Goal: Task Accomplishment & Management: Use online tool/utility

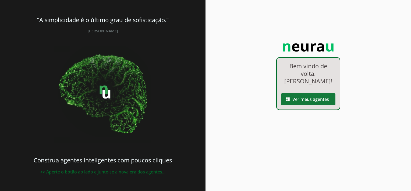
click at [312, 93] on span at bounding box center [308, 99] width 54 height 13
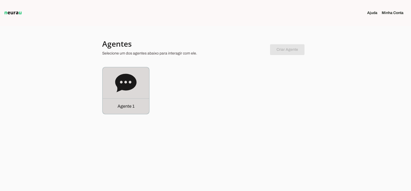
click at [120, 106] on p "Agente 1" at bounding box center [126, 106] width 17 height 6
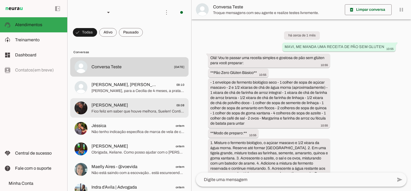
scroll to position [1457, 0]
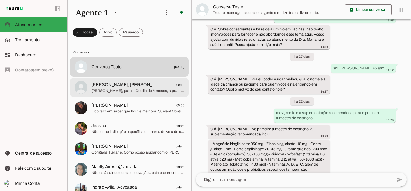
click at [143, 87] on span "[PERSON_NAME], [PERSON_NAME]" at bounding box center [125, 84] width 67 height 6
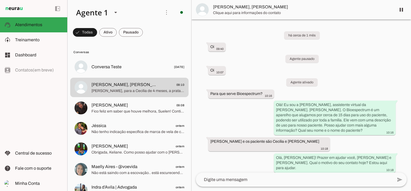
scroll to position [1992, 0]
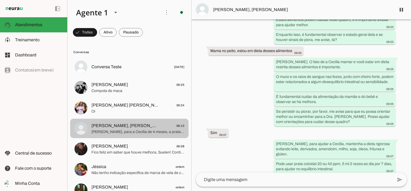
click at [104, 89] on span "Compota de maca" at bounding box center [138, 90] width 93 height 5
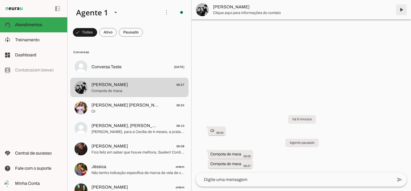
click at [402, 8] on span at bounding box center [401, 9] width 13 height 13
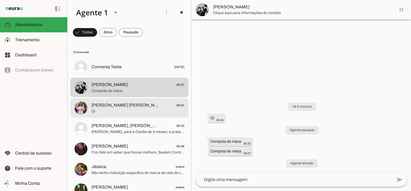
click at [114, 107] on span "[PERSON_NAME] [PERSON_NAME]" at bounding box center [125, 105] width 67 height 6
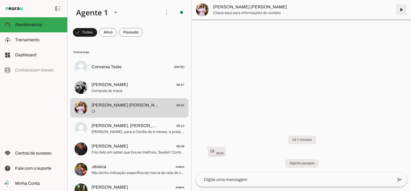
click at [402, 9] on span at bounding box center [401, 9] width 13 height 13
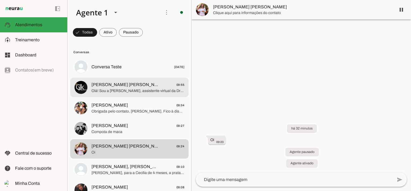
click at [128, 87] on span "[PERSON_NAME] [PERSON_NAME]" at bounding box center [125, 84] width 67 height 6
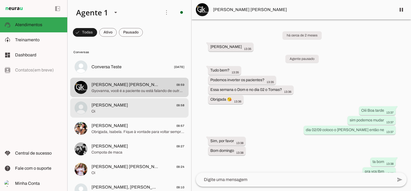
click at [126, 107] on span "[PERSON_NAME] 09:58" at bounding box center [138, 105] width 93 height 7
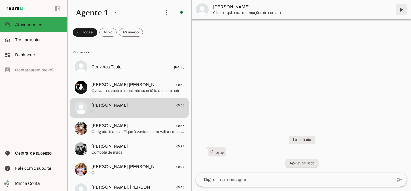
click at [400, 6] on span at bounding box center [401, 9] width 13 height 13
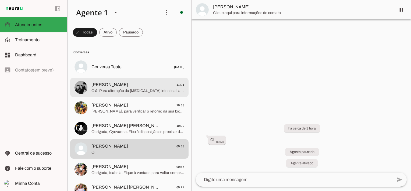
click at [122, 90] on span "Olá! Para alteração da [MEDICAL_DATA] intestinal, a orientação específica depen…" at bounding box center [138, 90] width 93 height 5
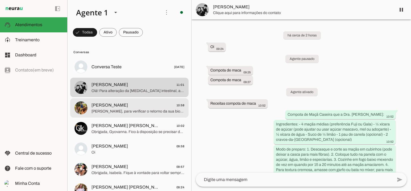
click at [124, 110] on span "[PERSON_NAME], para verificar o retorno da sua bioressonância, vou precisar con…" at bounding box center [138, 110] width 93 height 5
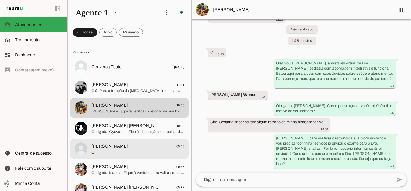
click at [112, 150] on span "Oi" at bounding box center [138, 151] width 93 height 5
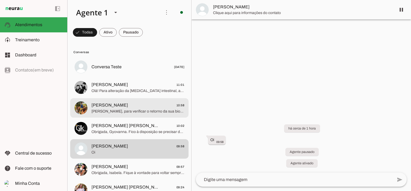
click at [115, 117] on md-item "[PERSON_NAME] 10:58 [PERSON_NAME], para verificar o retorno da sua bioressonânc…" at bounding box center [129, 107] width 118 height 19
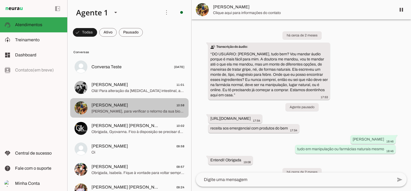
scroll to position [532, 0]
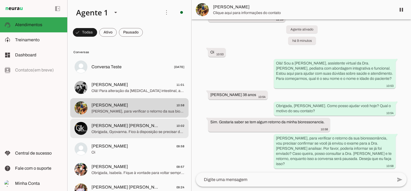
click at [111, 128] on span "[PERSON_NAME] [PERSON_NAME]" at bounding box center [125, 125] width 67 height 6
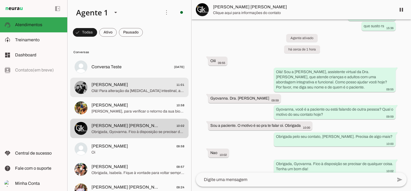
click at [115, 91] on span "Olá! Para alteração da [MEDICAL_DATA] intestinal, a orientação específica depen…" at bounding box center [138, 90] width 93 height 5
